Goal: Navigation & Orientation: Find specific page/section

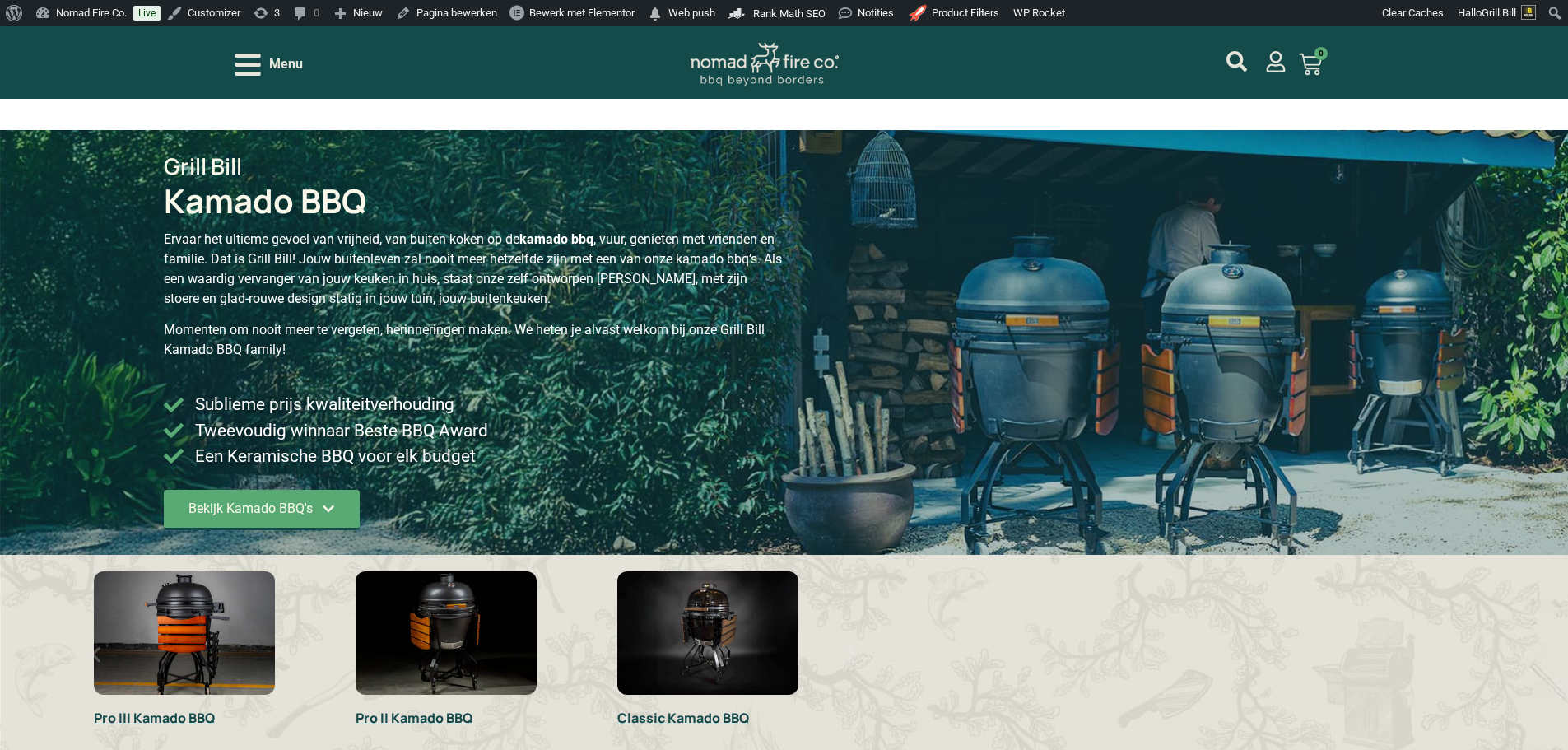
click at [261, 58] on div "Menu" at bounding box center [269, 65] width 67 height 29
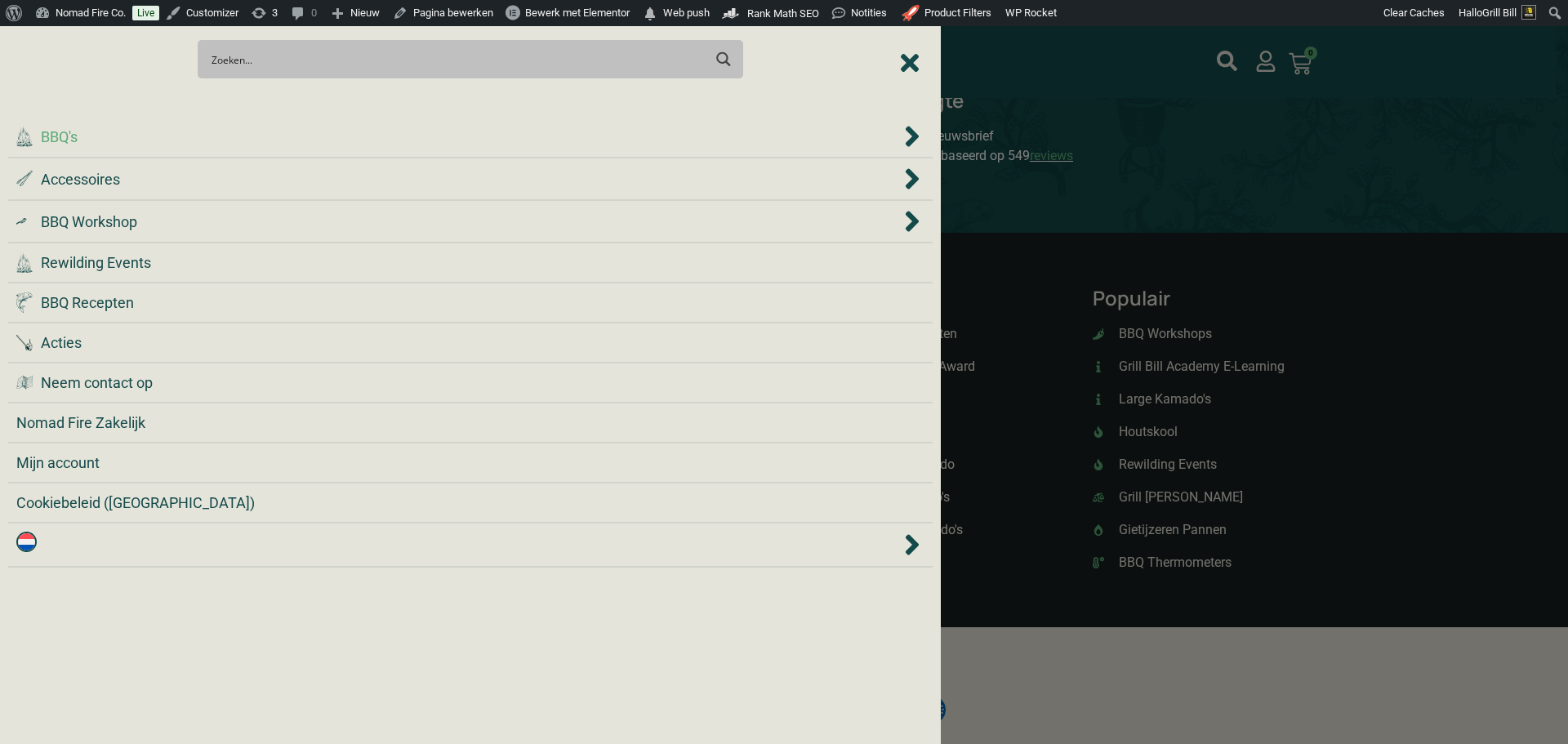
click at [274, 126] on div ".cls-1 { fill: #042e2c; } BBQ's" at bounding box center [459, 137] width 885 height 22
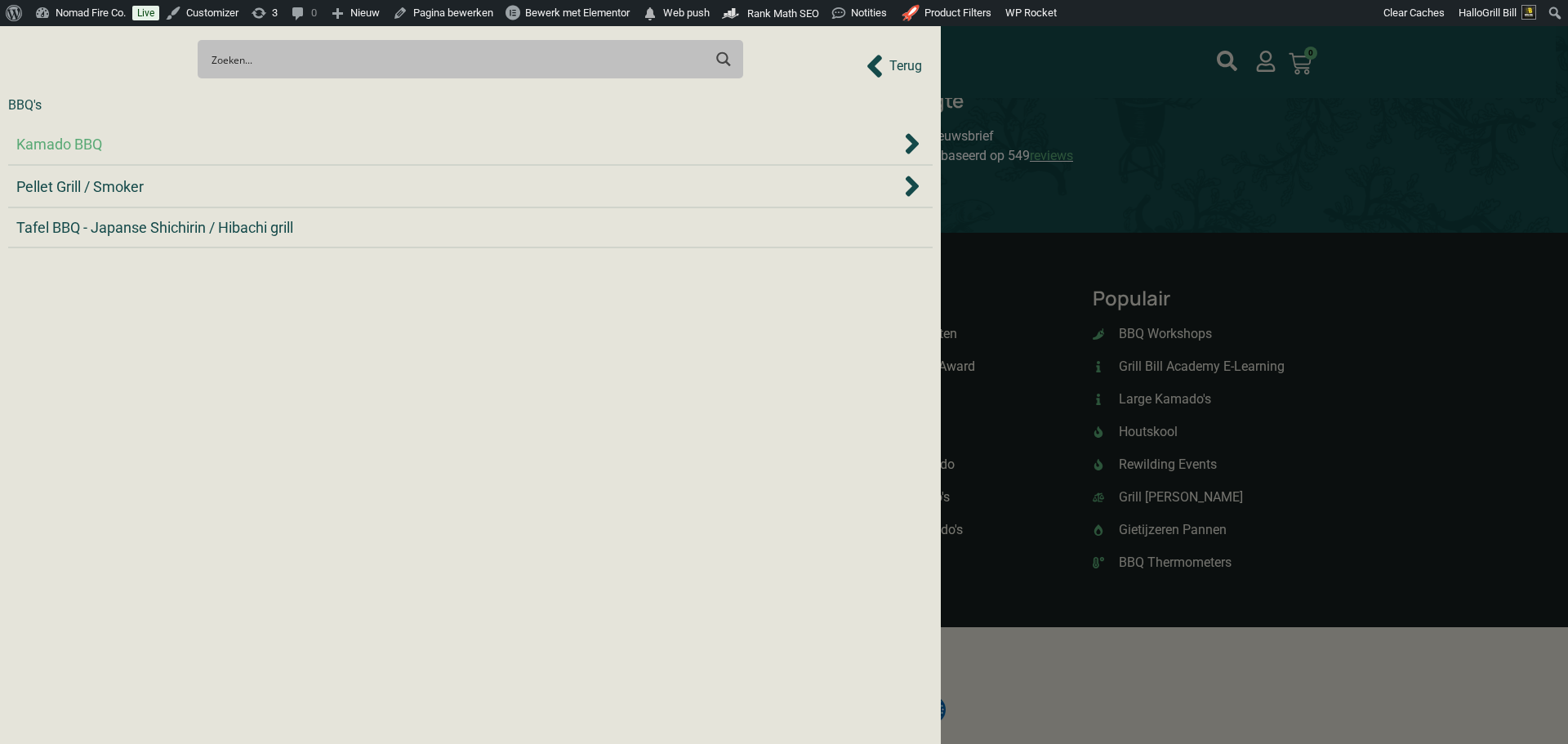
click at [272, 141] on div "Kamado BBQ" at bounding box center [459, 145] width 885 height 22
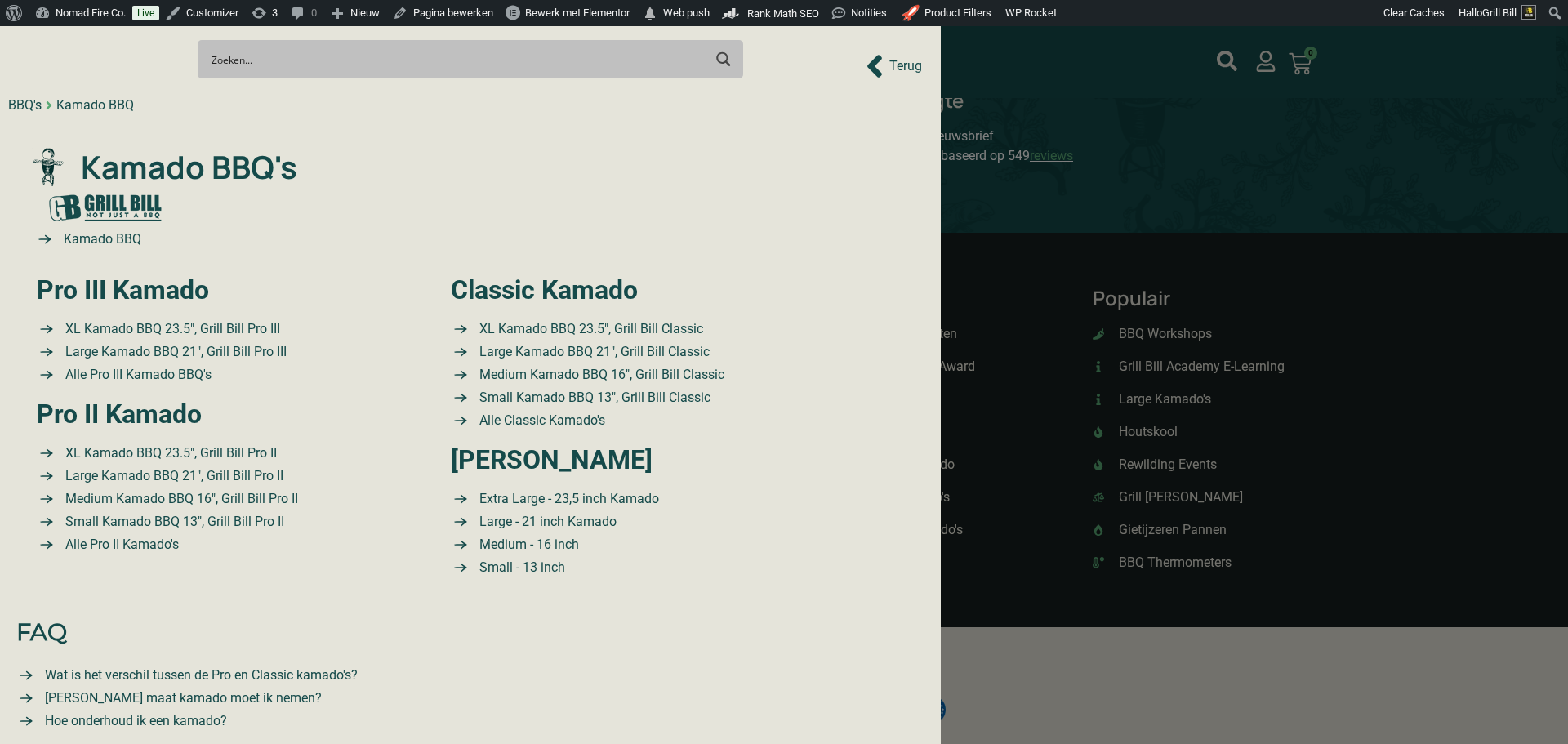
click at [272, 141] on div ".cls-1 { fill: #042e2c; } Kamado BBQ's Kamado BBQ Pro III Kamado XL Kamado BBQ …" at bounding box center [470, 365] width 884 height 482
click at [262, 155] on span "Kamado BBQ's" at bounding box center [187, 167] width 221 height 47
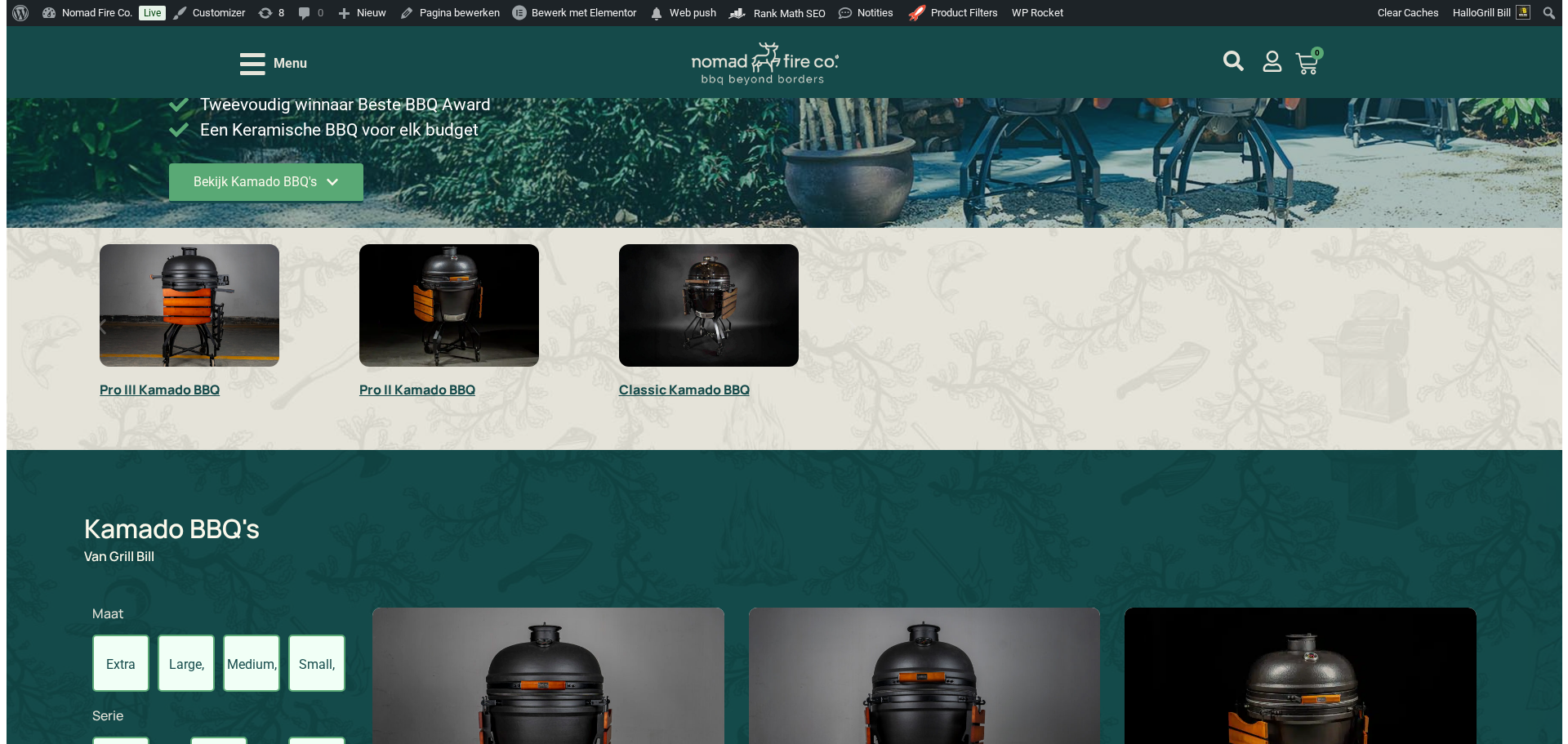
scroll to position [408, 0]
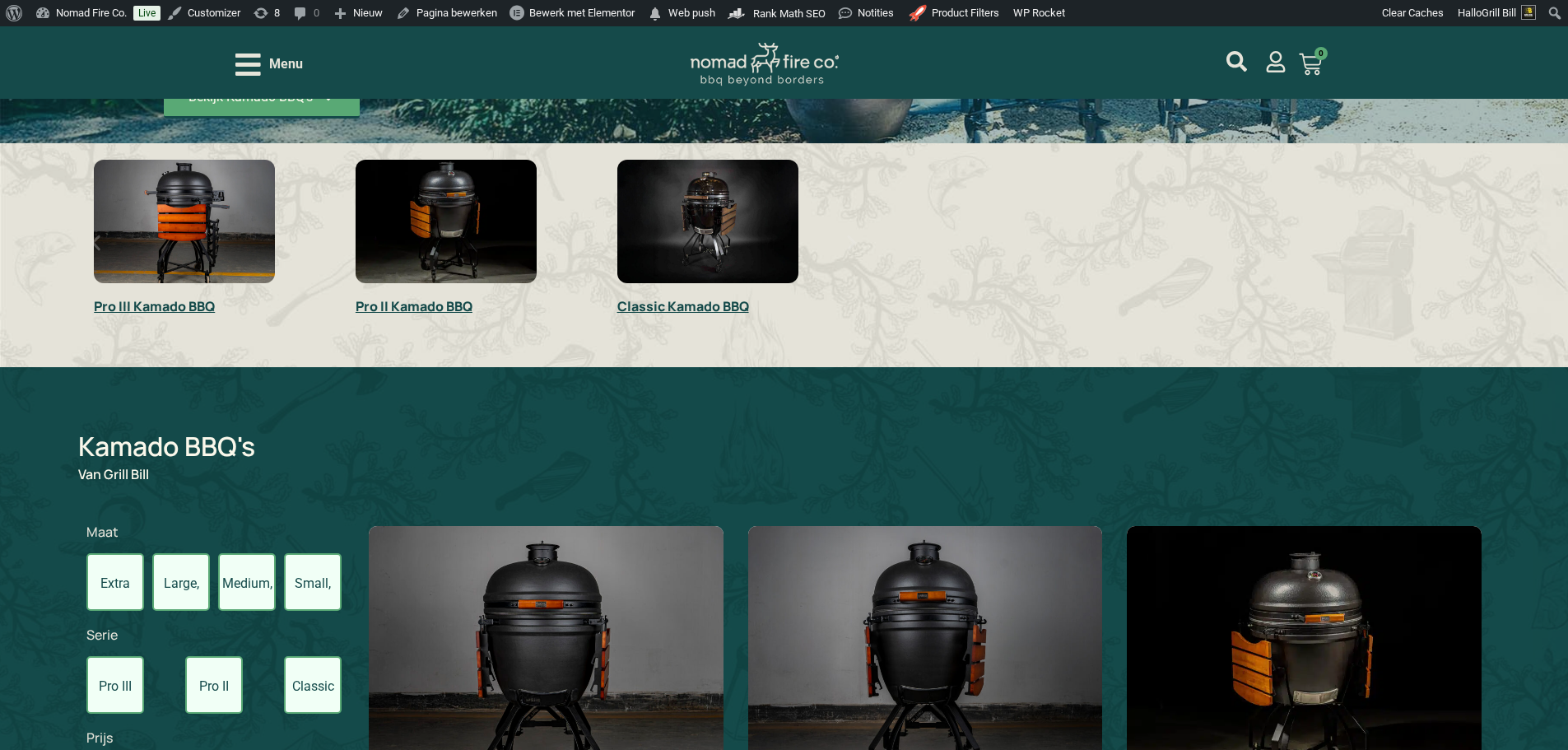
click at [287, 64] on span "Menu" at bounding box center [286, 64] width 34 height 20
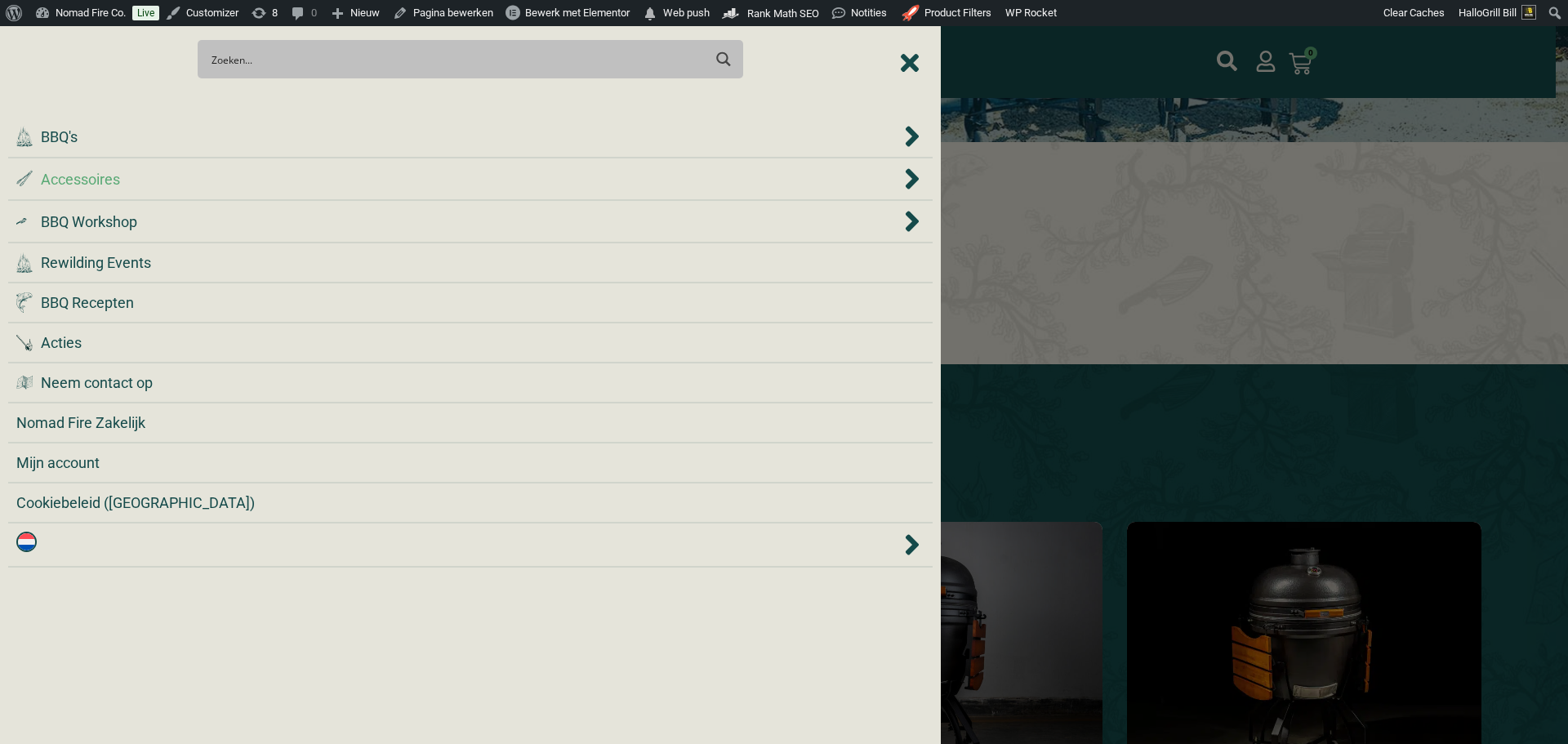
click at [223, 181] on div ".st0 { fill: #2c4a4e; } .st1 { fill: url(#Naamloos_verloop_2); } .st2 { fill: #…" at bounding box center [459, 179] width 885 height 22
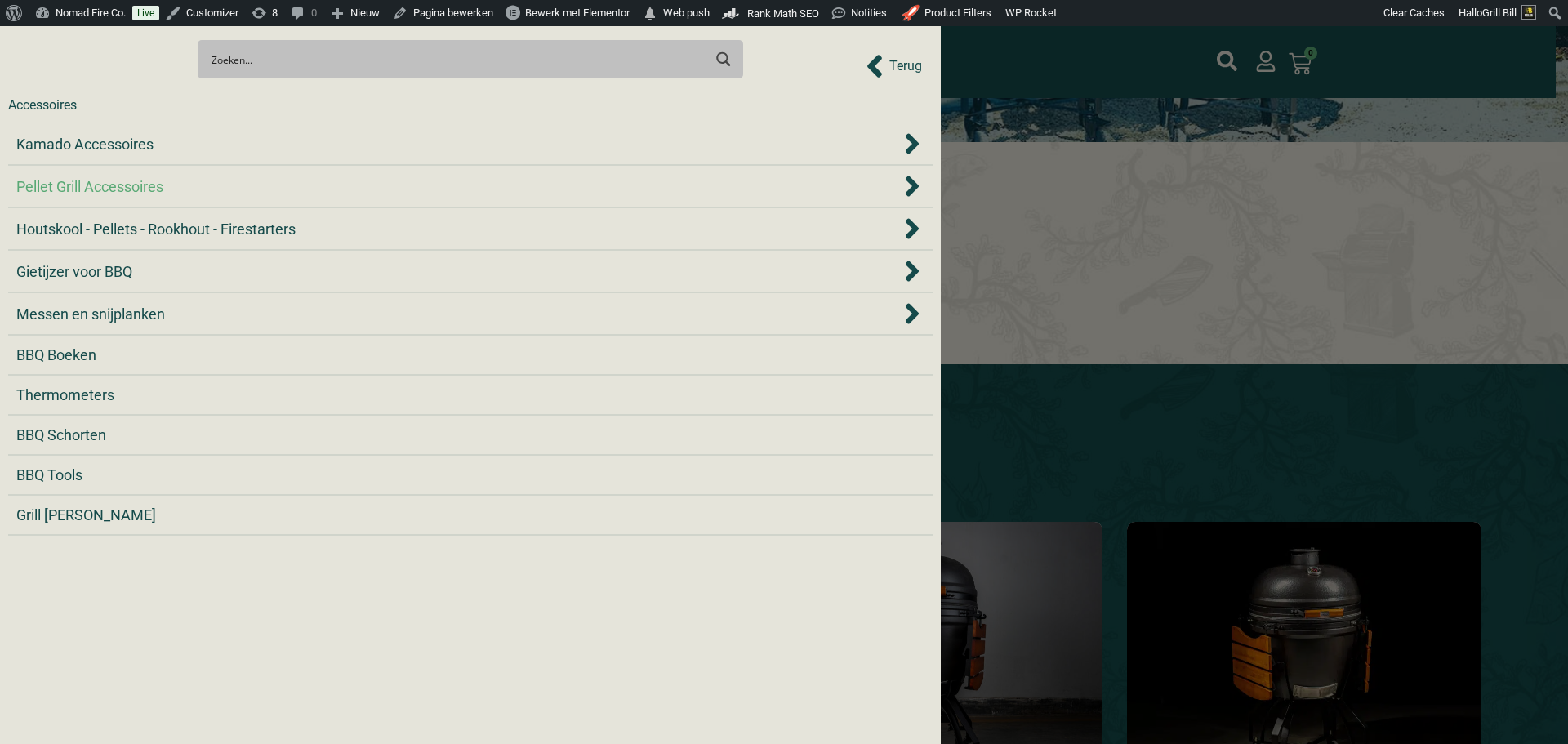
click at [208, 188] on div "Pellet Grill Accessoires" at bounding box center [459, 186] width 885 height 22
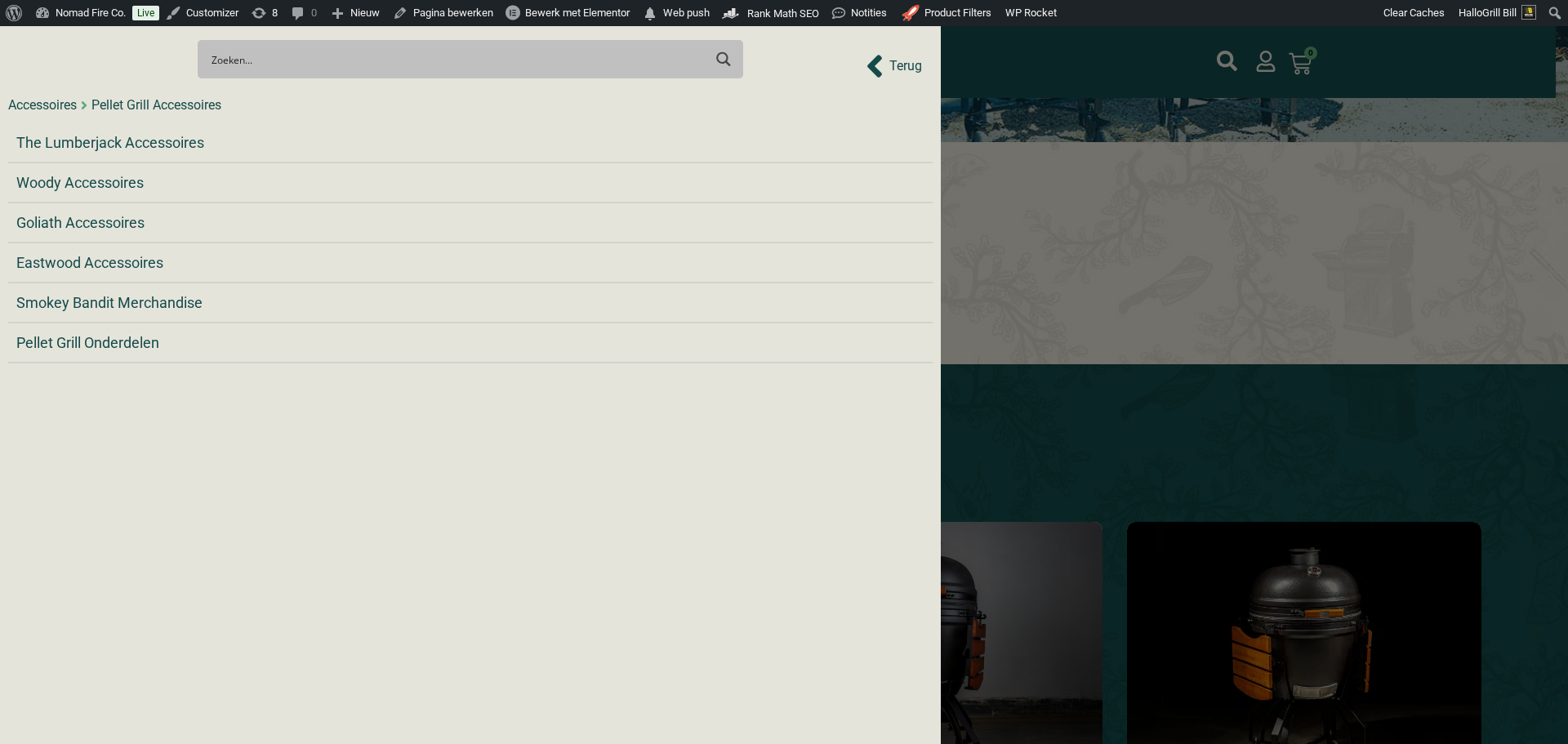
click at [33, 105] on div "Accessoires" at bounding box center [43, 105] width 69 height 19
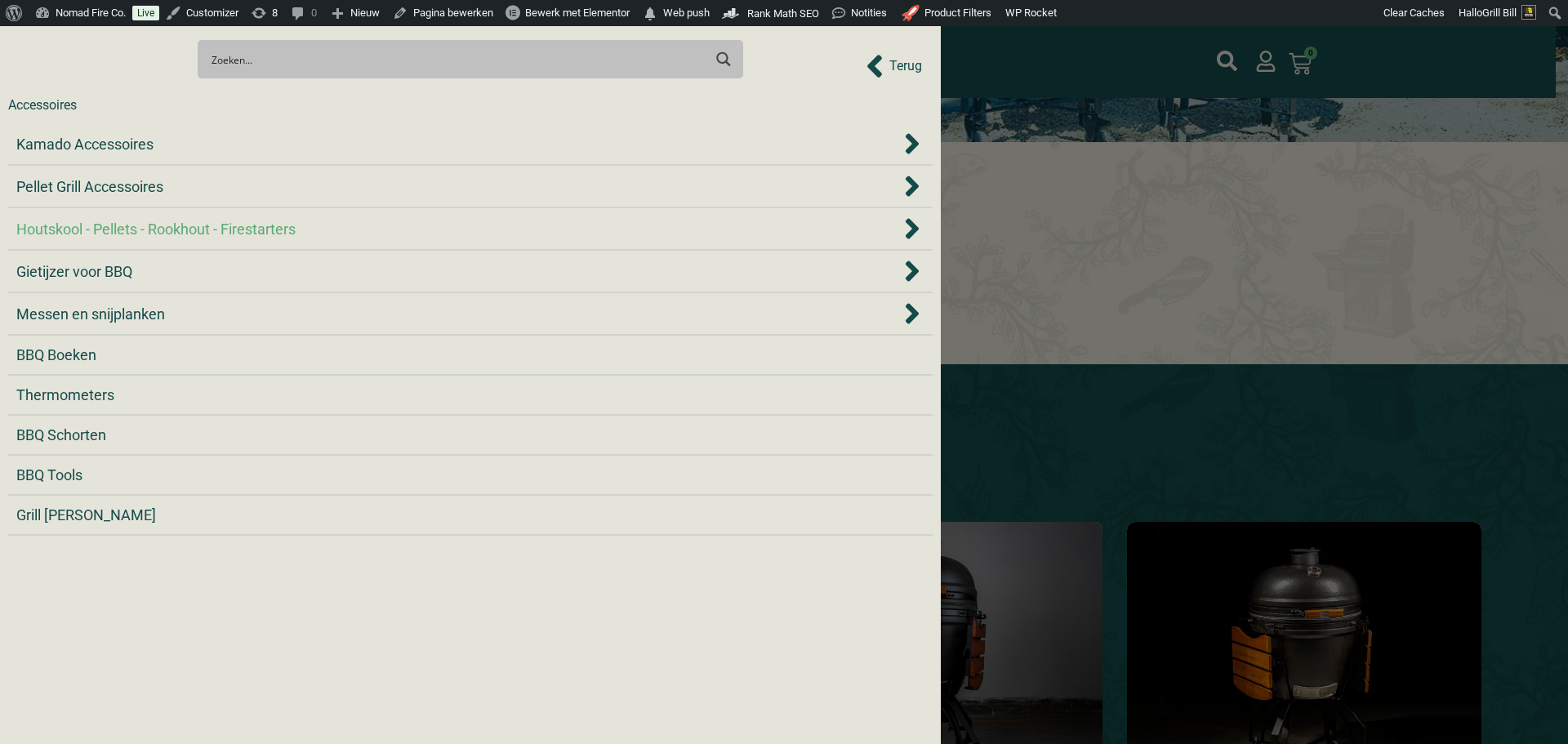
click at [173, 234] on span "Houtskool - Pellets - Rookhout - Firestarters" at bounding box center [156, 229] width 279 height 22
